Goal: Task Accomplishment & Management: Use online tool/utility

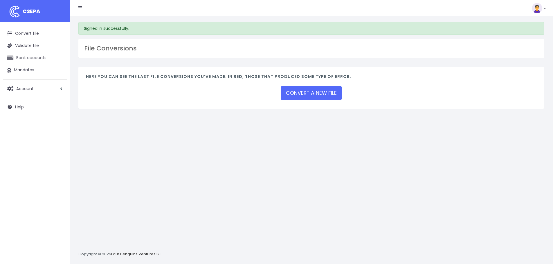
click at [38, 57] on link "Bank accounts" at bounding box center [35, 58] width 64 height 12
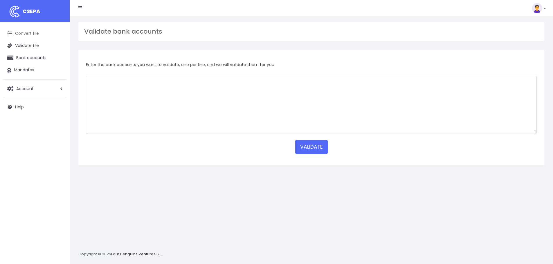
click at [37, 36] on link "Convert file" at bounding box center [35, 34] width 64 height 12
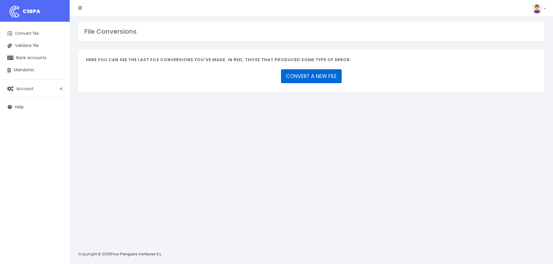
click at [322, 75] on link "CONVERT A NEW FILE" at bounding box center [311, 76] width 61 height 14
